Goal: Find specific page/section: Find specific page/section

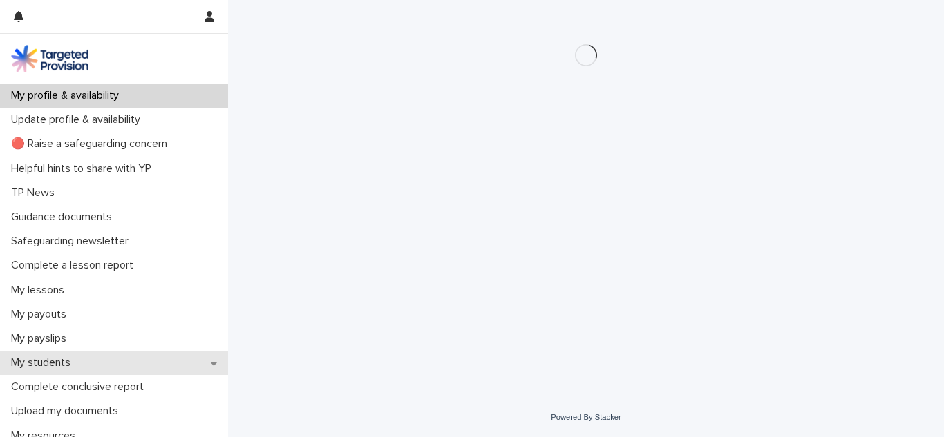
click at [139, 363] on div "My students" at bounding box center [114, 363] width 228 height 24
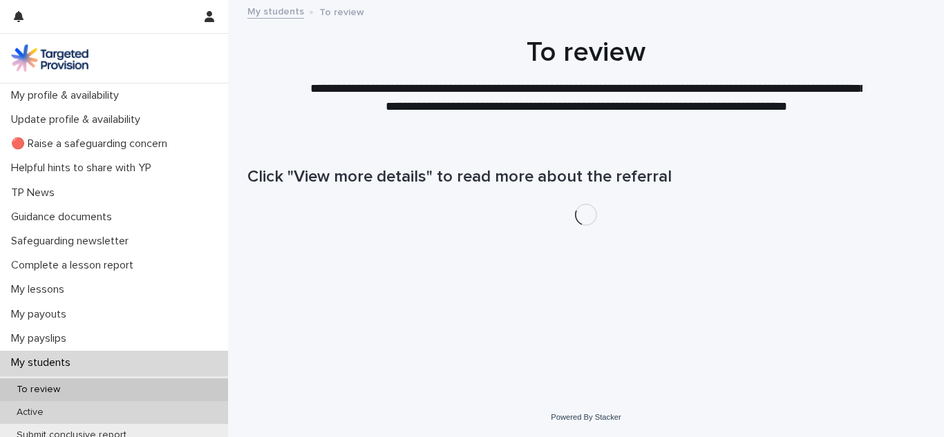
click at [144, 413] on div "Active" at bounding box center [114, 413] width 228 height 23
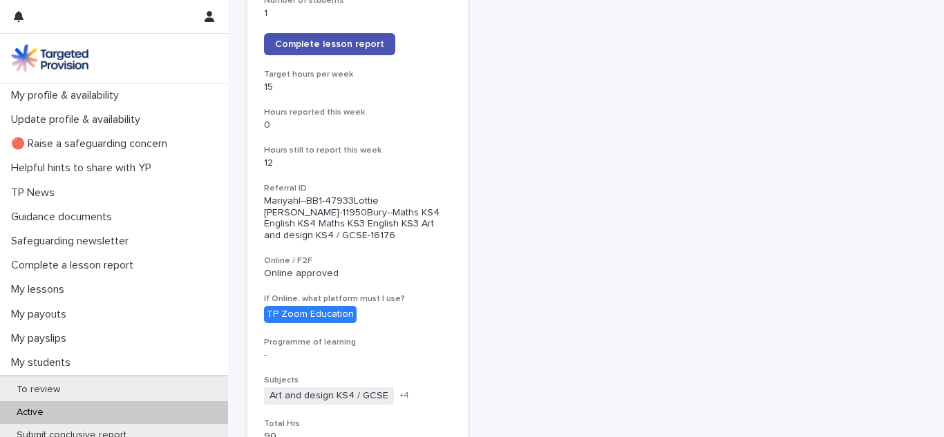
scroll to position [1277, 0]
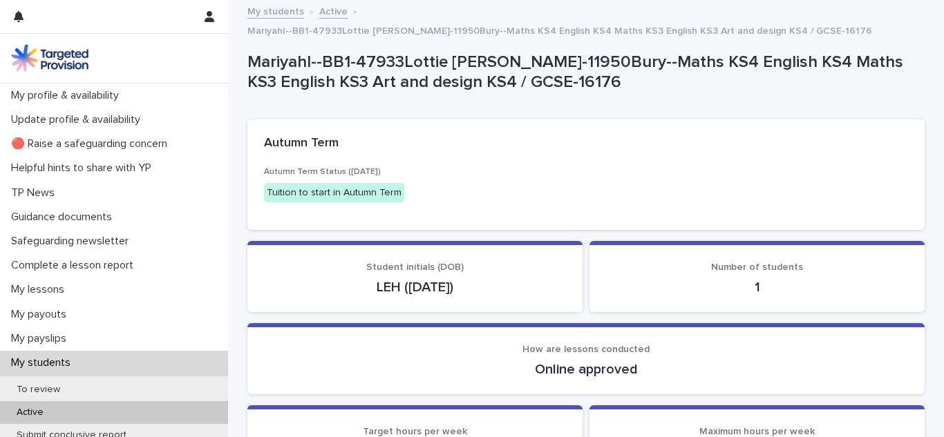
click at [889, 213] on div "Loading... Saving… Autumn Term Autumn Term Status ([DATE]) Tuition to start in …" at bounding box center [585, 181] width 677 height 122
